Goal: Information Seeking & Learning: Find specific fact

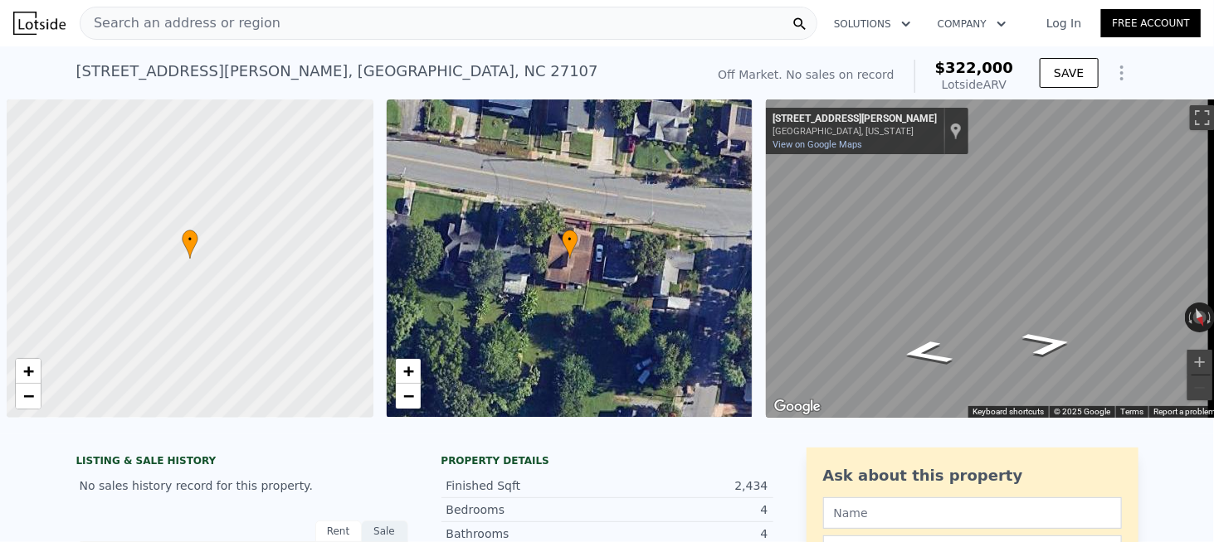
scroll to position [0, 7]
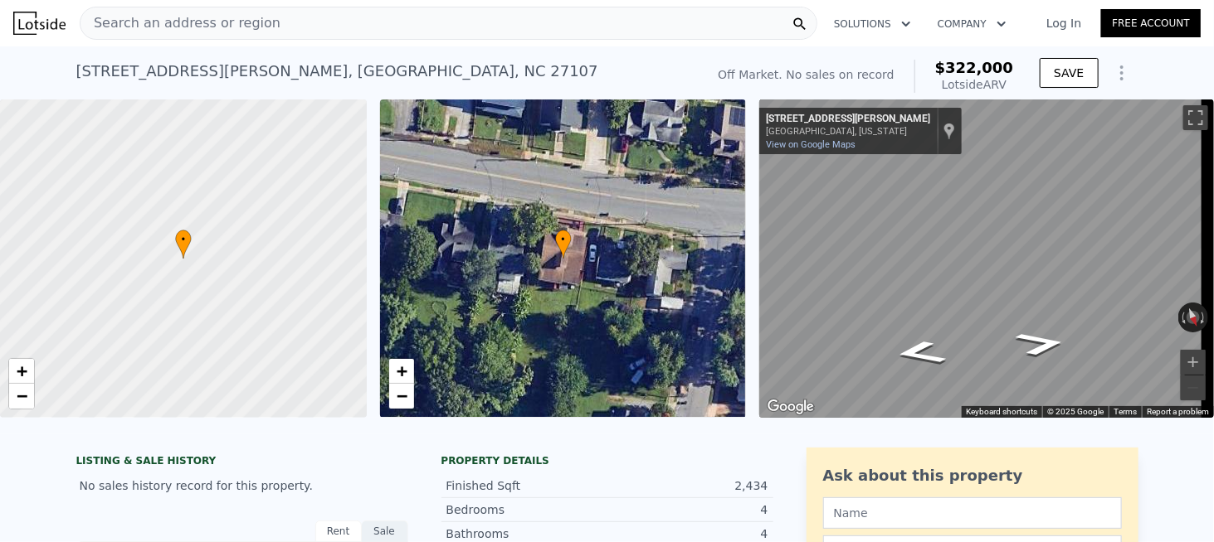
click at [207, 21] on span "Search an address or region" at bounding box center [180, 23] width 200 height 20
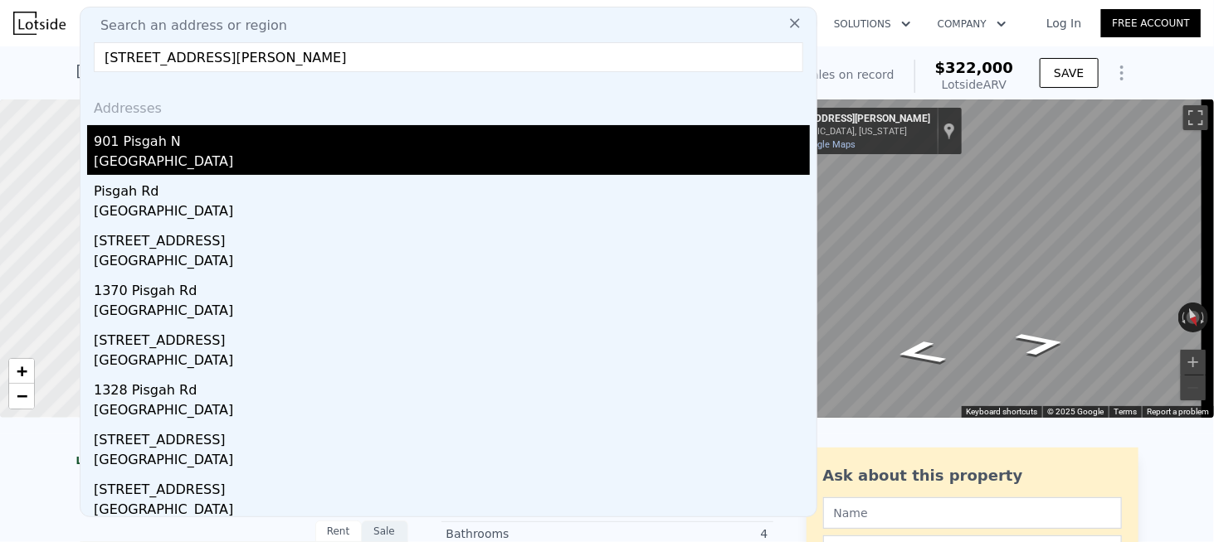
type input "[STREET_ADDRESS][PERSON_NAME]"
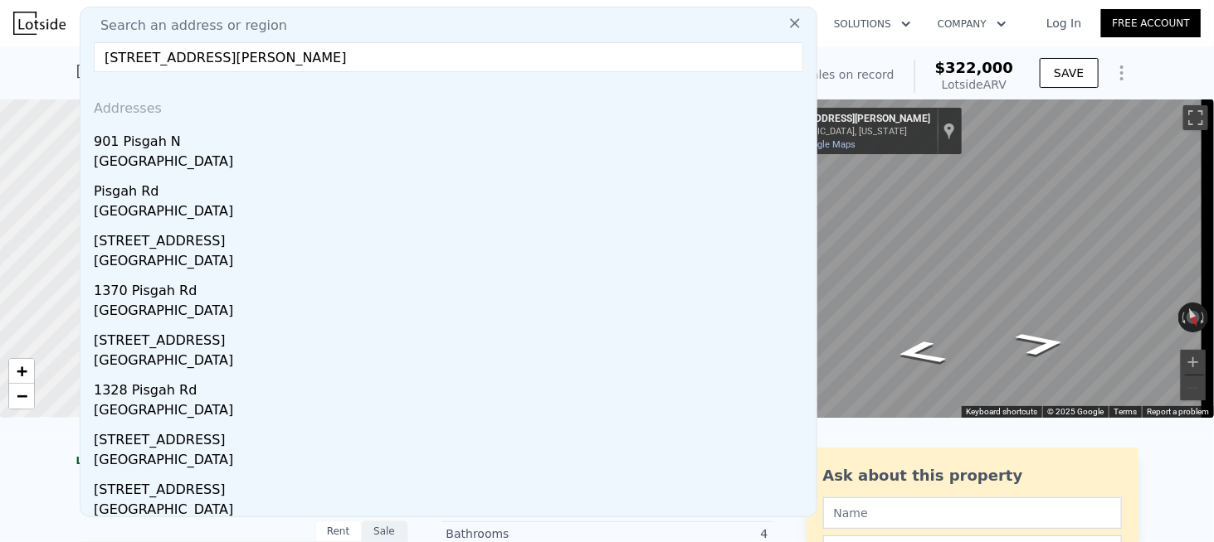
drag, startPoint x: 175, startPoint y: 145, endPoint x: 243, endPoint y: 1, distance: 159.6
click at [175, 145] on div "901 Pisgah N" at bounding box center [452, 138] width 716 height 27
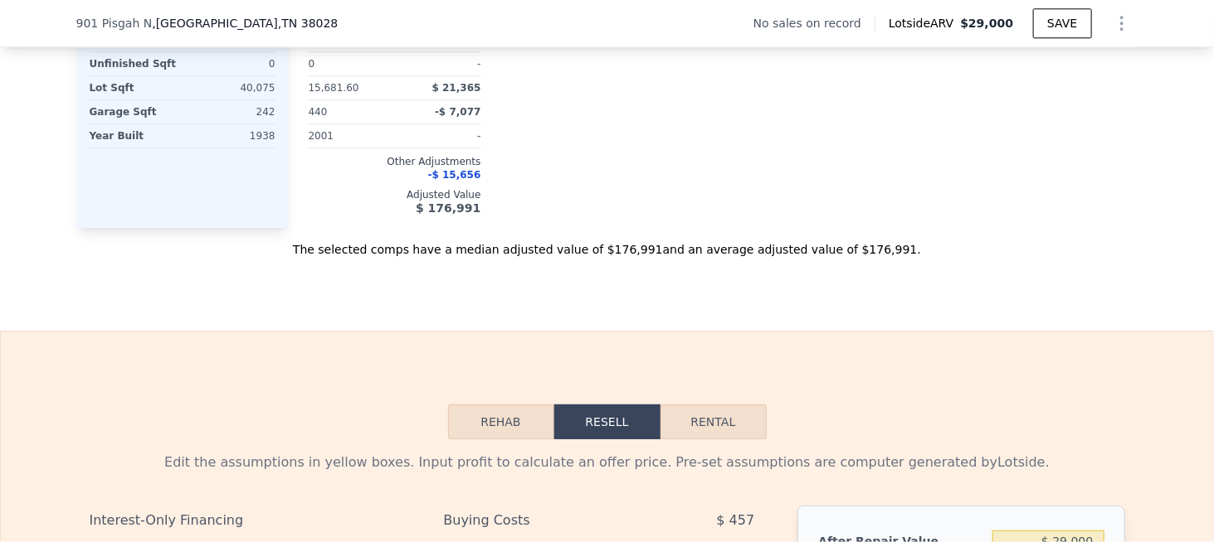
scroll to position [1901, 0]
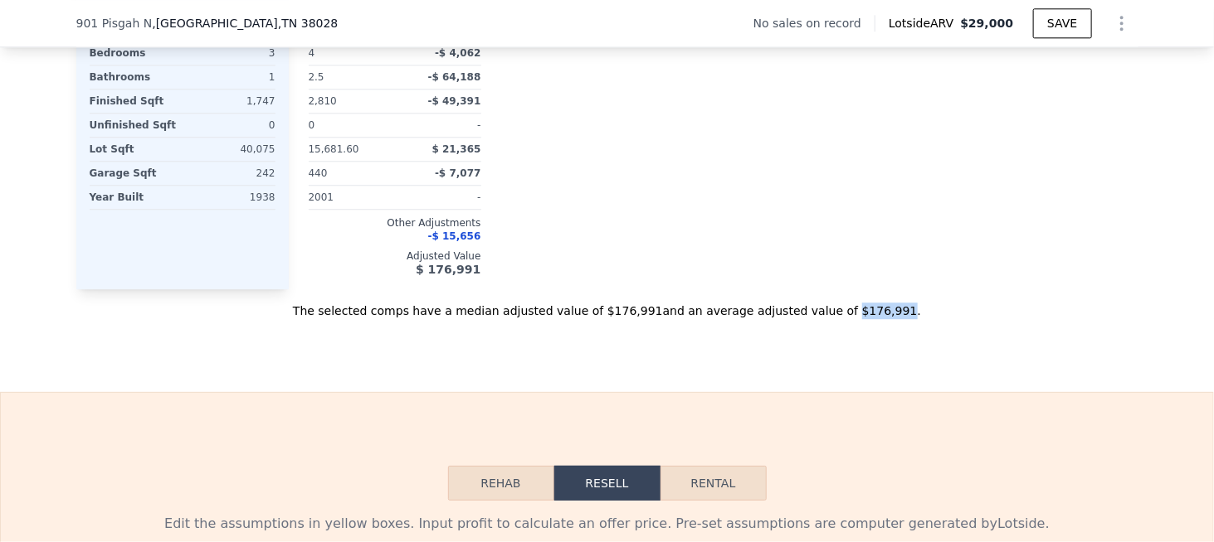
drag, startPoint x: 811, startPoint y: 319, endPoint x: 853, endPoint y: 319, distance: 41.5
click at [852, 319] on div "The selected comps have a median adjusted value of $176,991 and an average adju…" at bounding box center [607, 304] width 1062 height 30
copy div "$176,991"
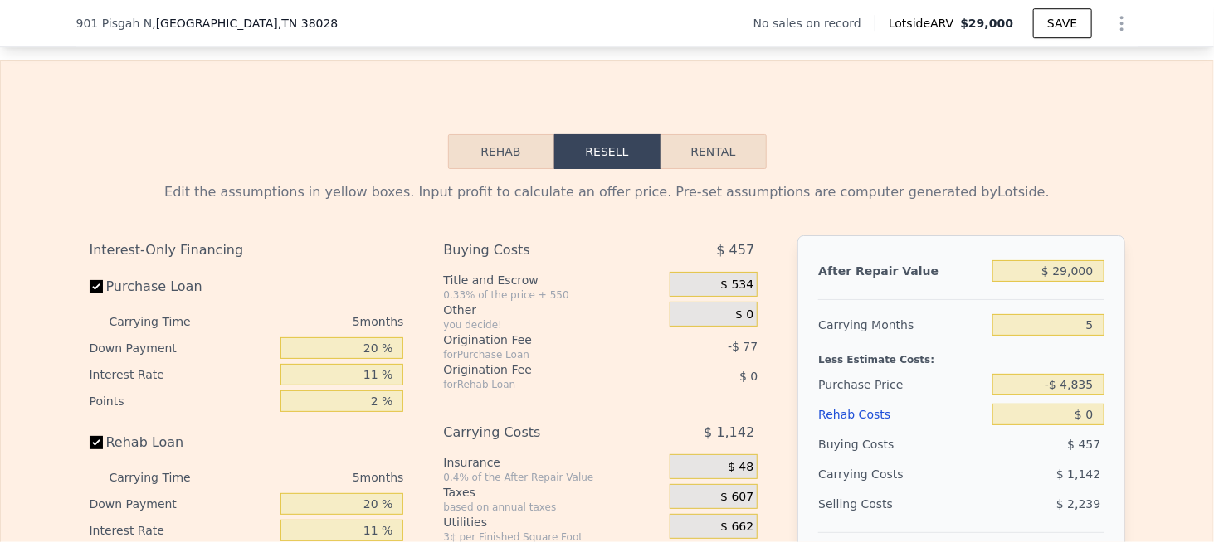
scroll to position [2067, 0]
